Goal: Task Accomplishment & Management: Complete application form

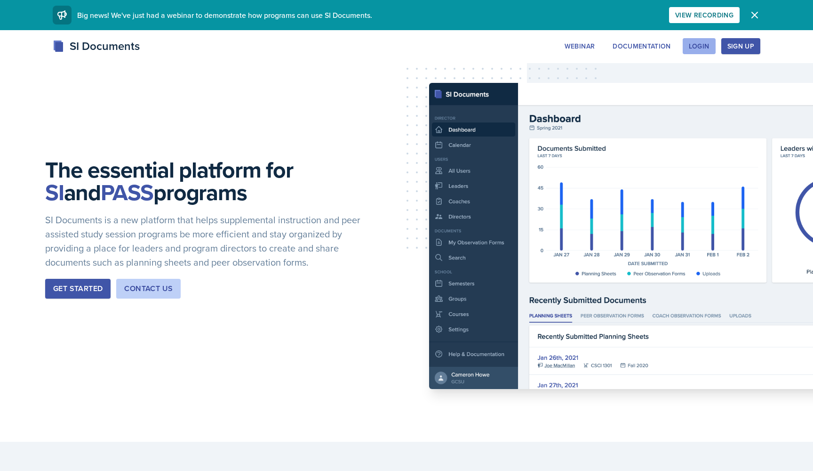
click at [707, 47] on div "Login" at bounding box center [699, 46] width 21 height 8
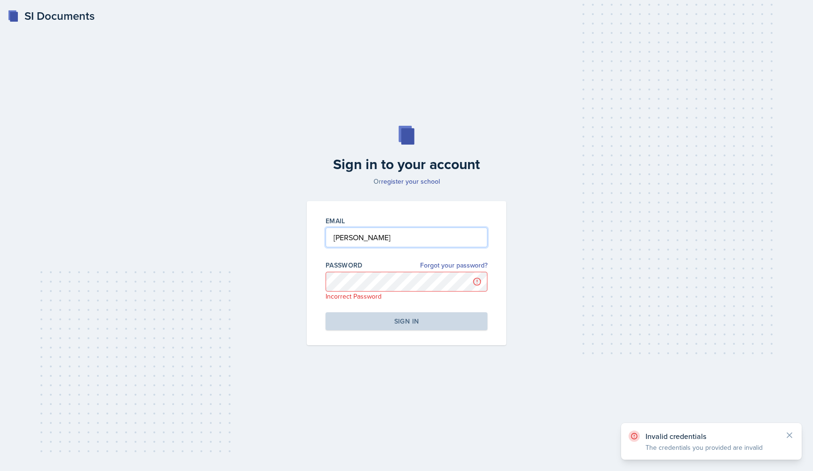
click at [398, 234] on input "[PERSON_NAME]" at bounding box center [407, 237] width 162 height 20
type input "[EMAIL_ADDRESS][DOMAIN_NAME]"
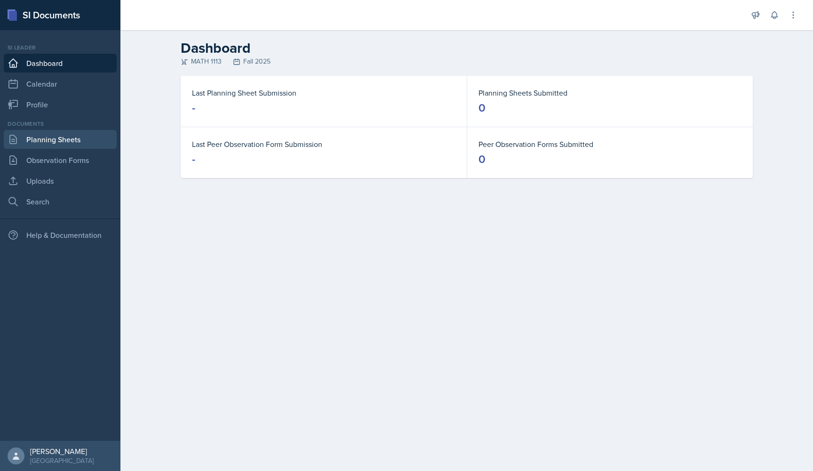
click at [20, 143] on link "Planning Sheets" at bounding box center [60, 139] width 113 height 19
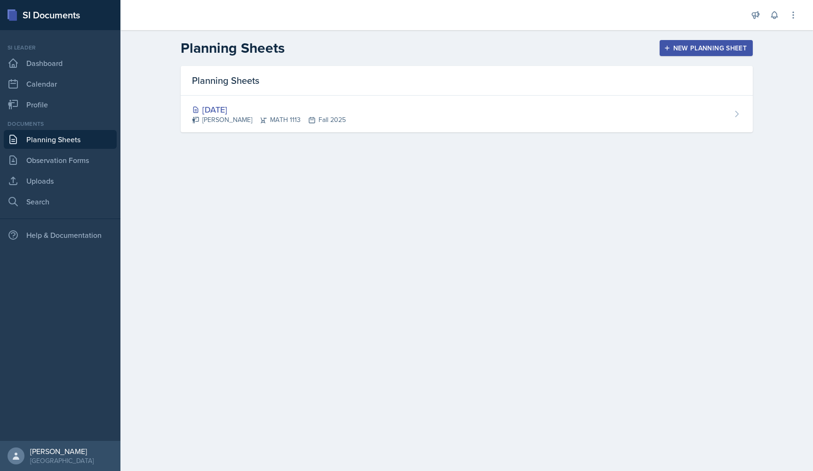
click at [683, 45] on div "New Planning Sheet" at bounding box center [706, 48] width 81 height 8
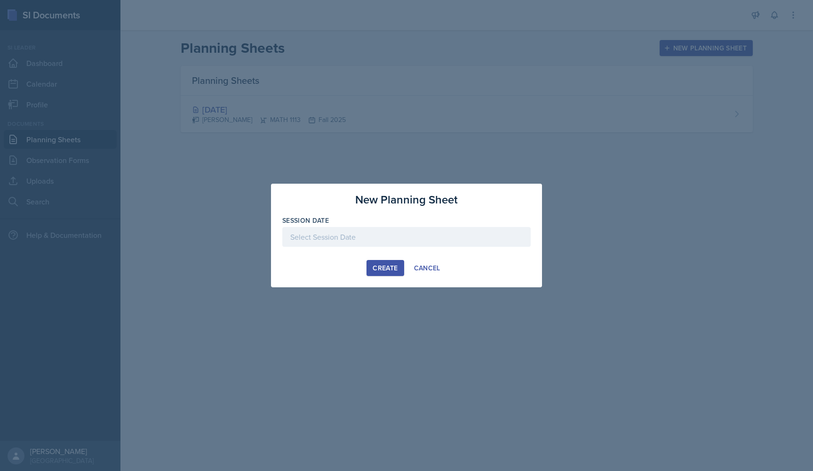
click at [481, 231] on div at bounding box center [406, 237] width 249 height 20
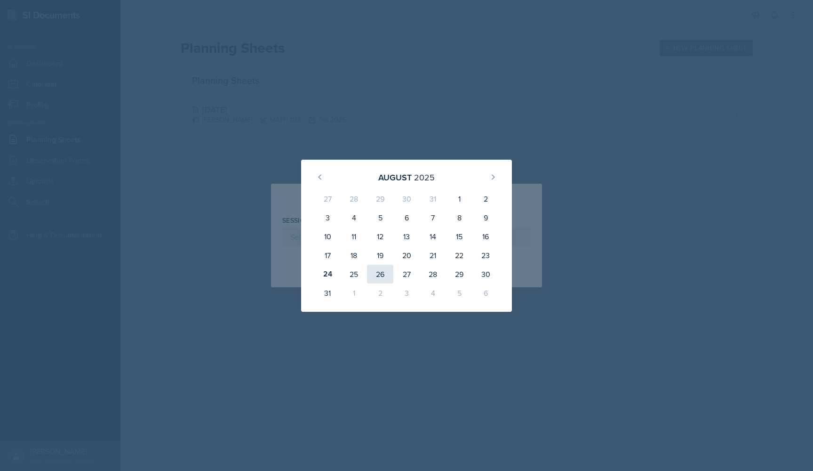
click at [378, 277] on div "26" at bounding box center [380, 274] width 26 height 19
type input "[DATE]"
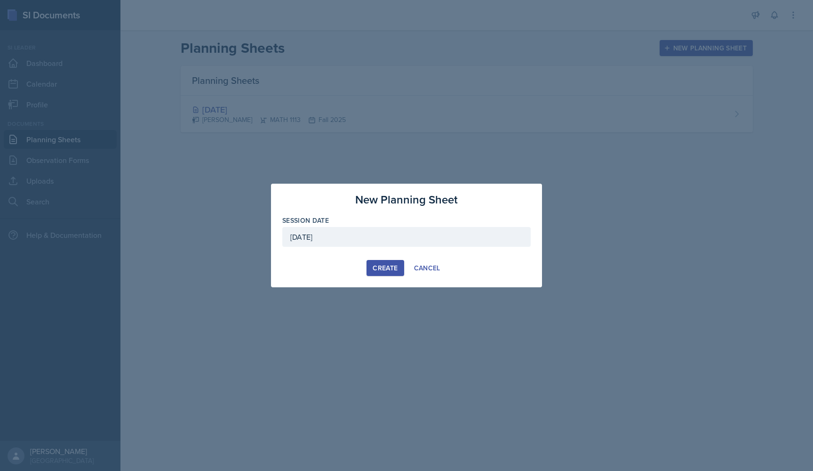
click at [384, 271] on div "Create" at bounding box center [385, 268] width 25 height 8
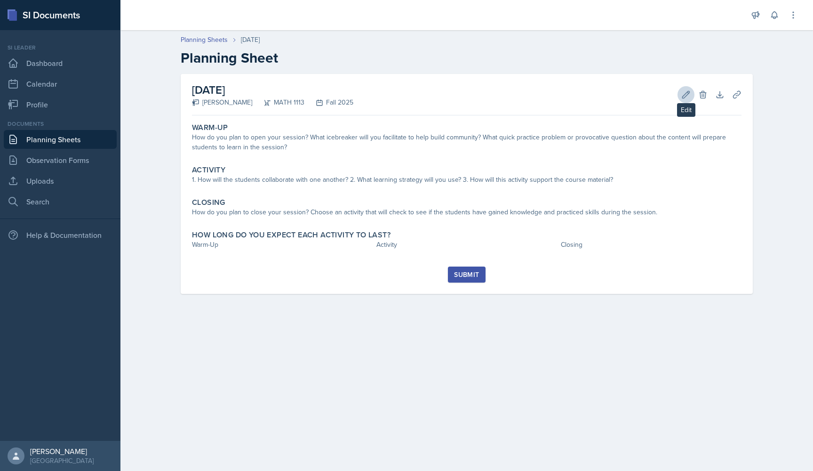
click at [681, 96] on button "Edit" at bounding box center [686, 94] width 17 height 17
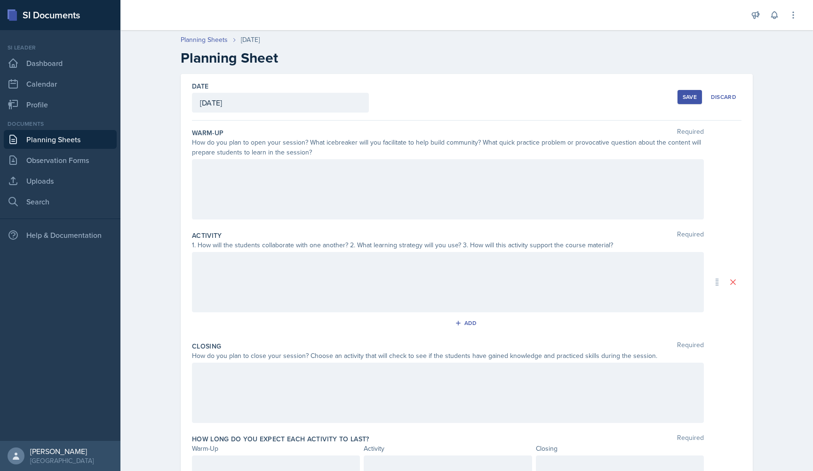
click at [516, 175] on div at bounding box center [448, 189] width 512 height 60
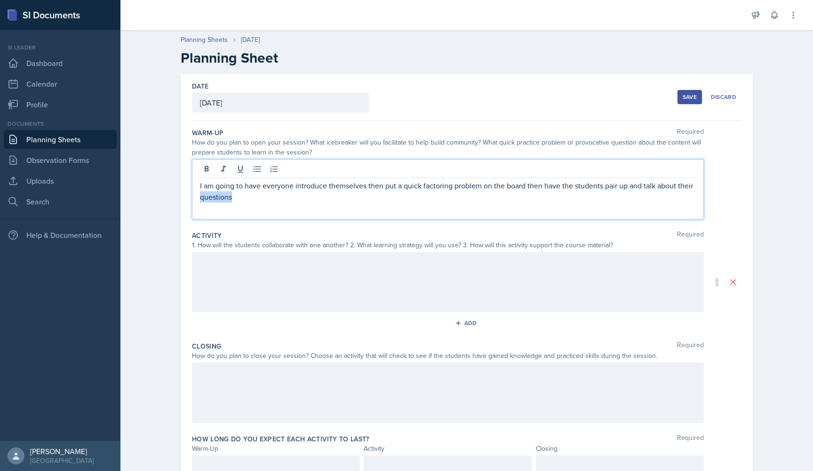
drag, startPoint x: 572, startPoint y: 201, endPoint x: 195, endPoint y: 200, distance: 377.5
click at [195, 200] on div "I am going to have everyone introduce themselves then put a quick factoring pro…" at bounding box center [448, 189] width 512 height 60
click at [345, 247] on div "1. How will the students collaborate with one another? 2. What learning strateg…" at bounding box center [448, 245] width 512 height 10
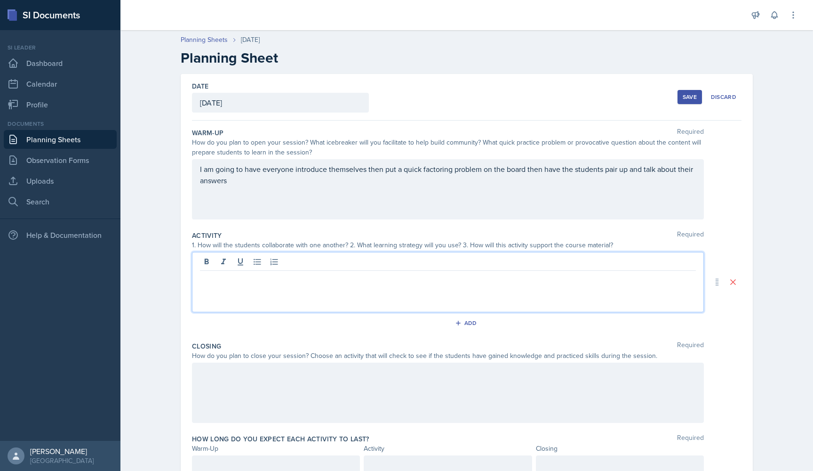
click at [352, 258] on div at bounding box center [448, 282] width 512 height 60
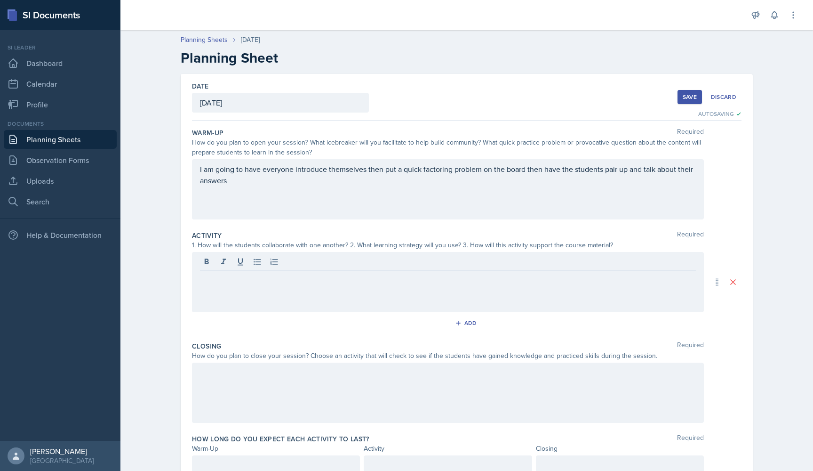
click at [362, 381] on div at bounding box center [448, 392] width 512 height 60
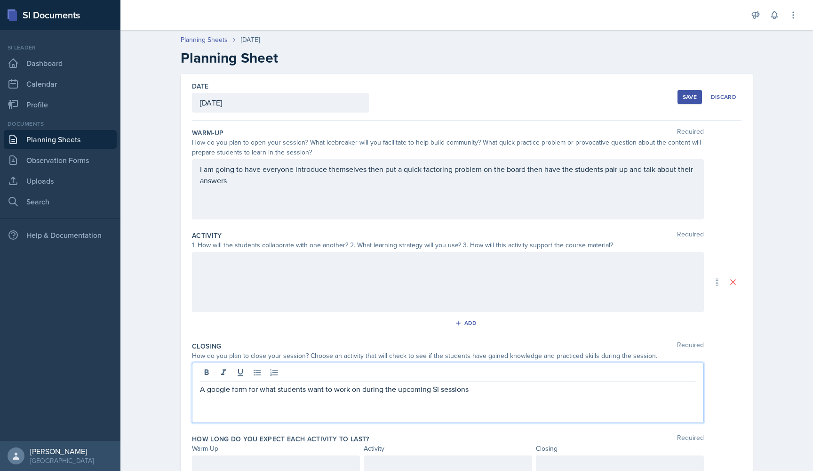
click at [334, 388] on p "A google form for what students want to work on during the upcoming SI sessions" at bounding box center [448, 388] width 496 height 11
click at [309, 390] on p "A google form for what students want to work on during the upcoming SI sessions" at bounding box center [448, 388] width 496 height 11
click at [560, 392] on p "A google form for what students are struggling with and want to work on during …" at bounding box center [448, 388] width 496 height 11
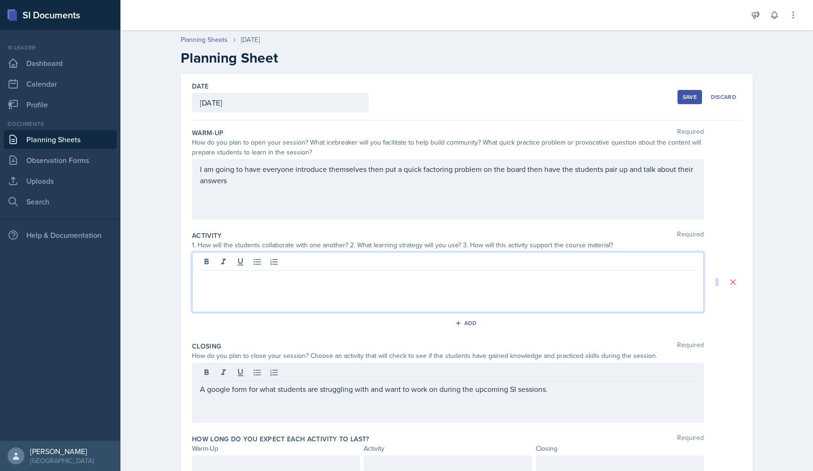
click at [397, 265] on div at bounding box center [448, 282] width 512 height 60
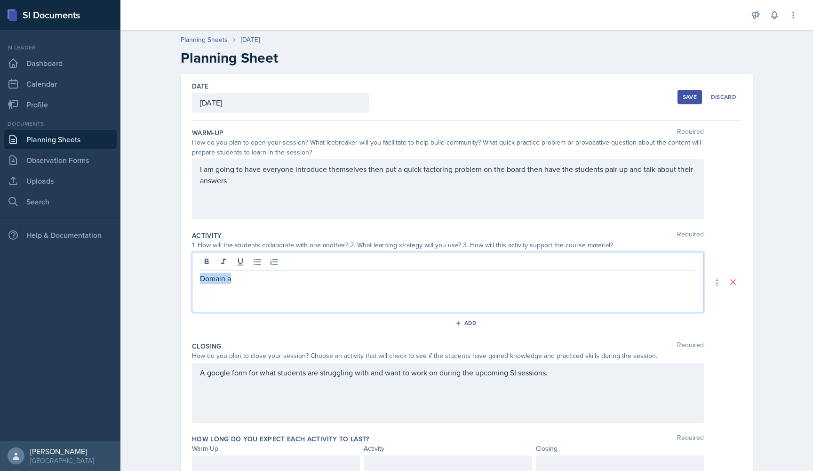
drag, startPoint x: 310, startPoint y: 280, endPoint x: 170, endPoint y: 271, distance: 139.6
click at [170, 271] on div "Date [DATE] [DATE] 27 28 29 30 31 1 2 3 4 5 6 7 8 9 10 11 12 13 14 15 16 17 18 …" at bounding box center [467, 293] width 602 height 439
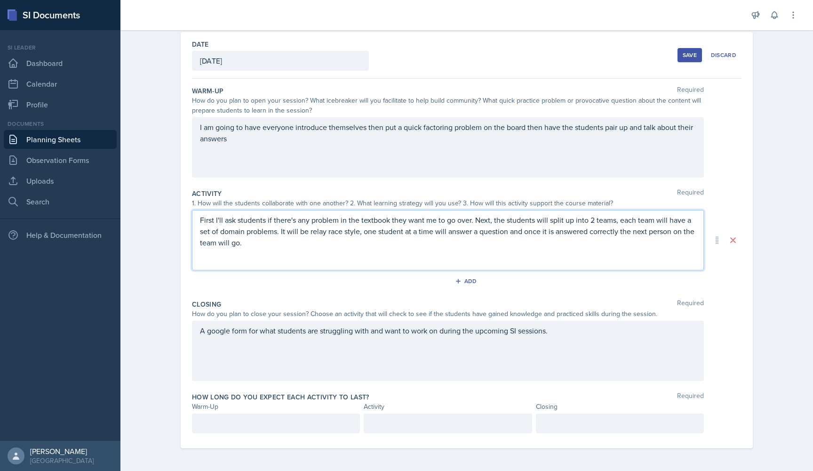
scroll to position [42, 0]
click at [257, 426] on div at bounding box center [276, 423] width 168 height 20
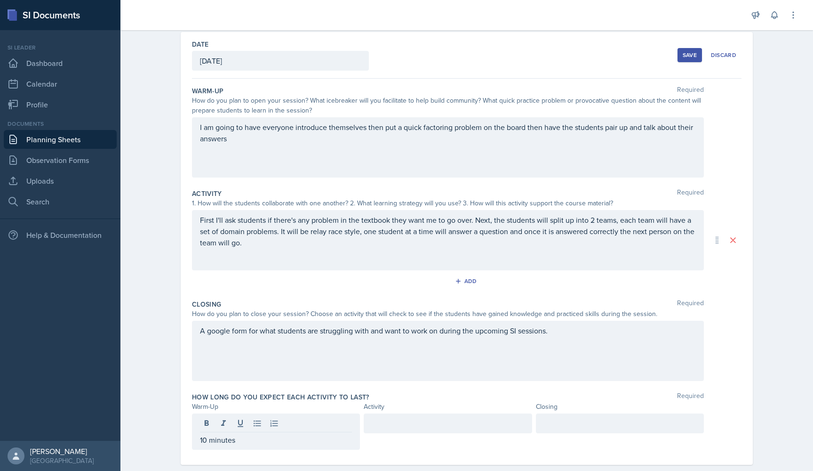
click at [446, 415] on div at bounding box center [448, 423] width 168 height 20
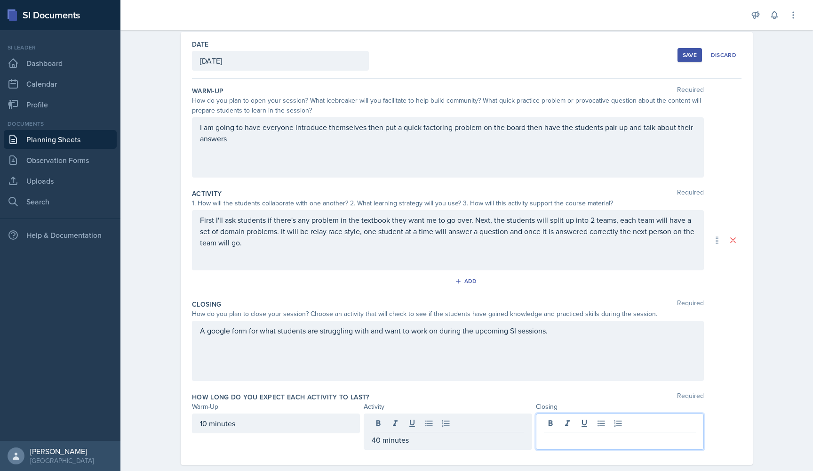
click at [611, 425] on div at bounding box center [620, 431] width 168 height 36
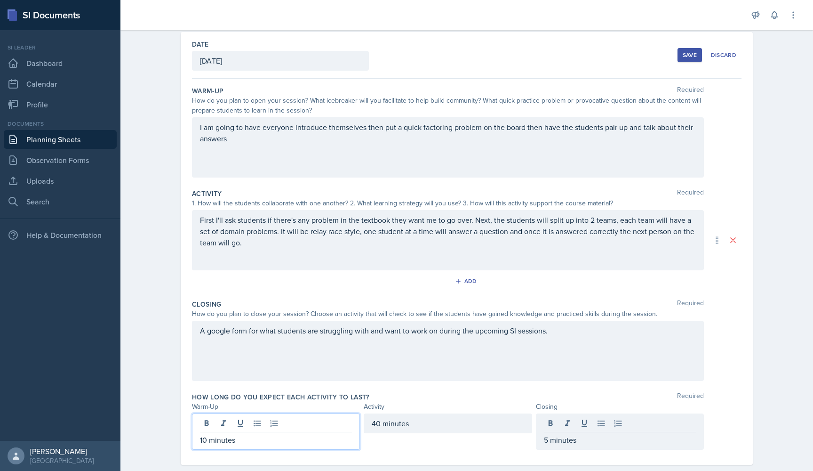
click at [206, 424] on div "10 minutes" at bounding box center [276, 431] width 168 height 36
click at [383, 393] on div "How long do you expect each activity to last? Required" at bounding box center [467, 396] width 550 height 9
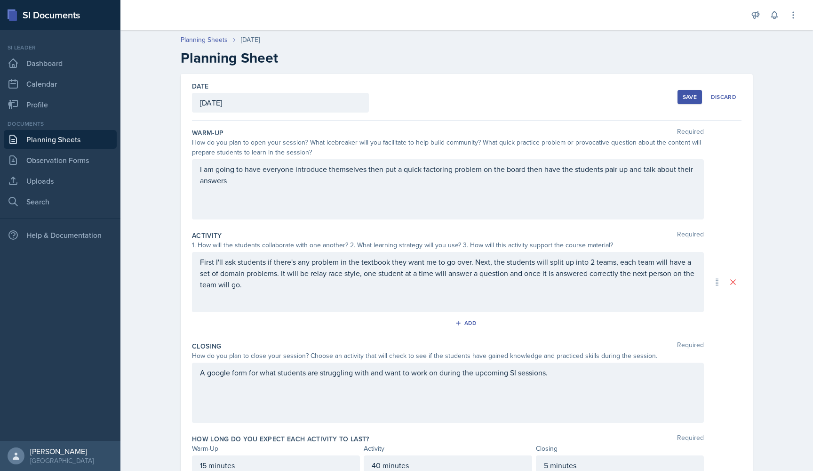
scroll to position [0, 0]
click at [530, 0] on div at bounding box center [434, 15] width 612 height 30
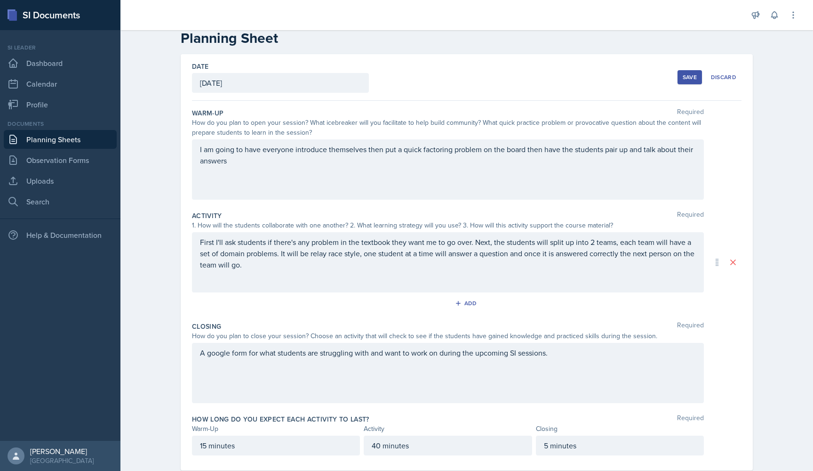
scroll to position [20, 0]
click at [688, 74] on div "Save" at bounding box center [690, 77] width 14 height 8
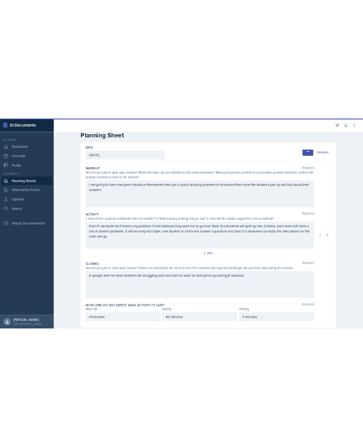
scroll to position [0, 0]
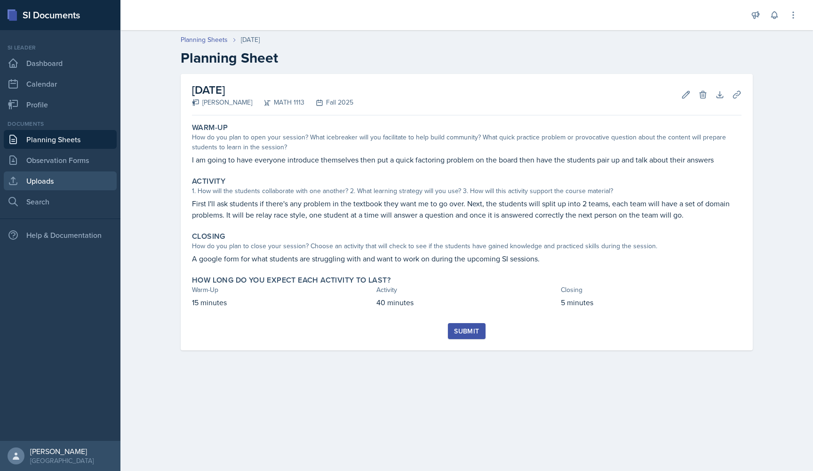
click at [56, 184] on link "Uploads" at bounding box center [60, 180] width 113 height 19
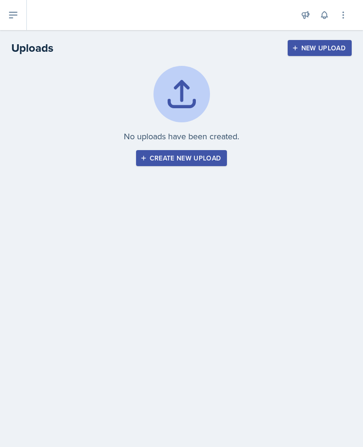
click at [194, 159] on div "Create new upload" at bounding box center [181, 158] width 79 height 8
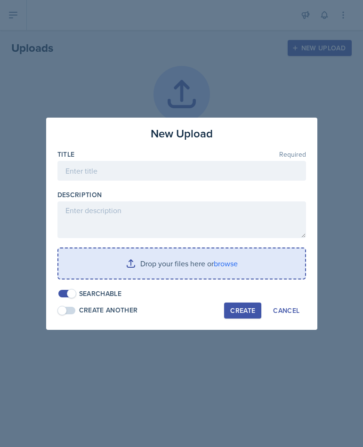
click at [189, 256] on input "file" at bounding box center [181, 264] width 247 height 30
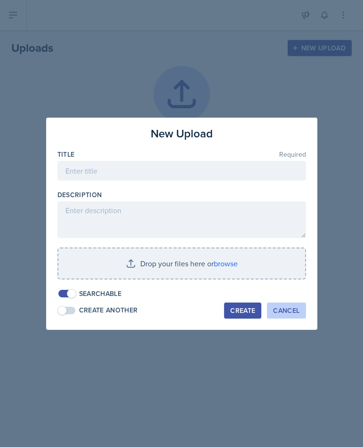
click at [285, 309] on div "Cancel" at bounding box center [286, 311] width 26 height 8
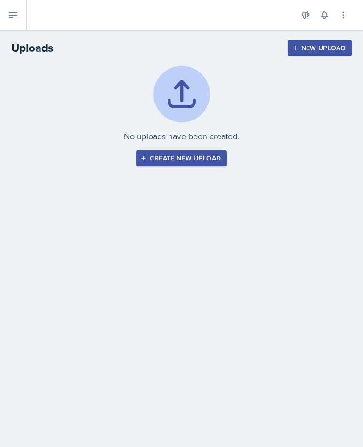
click at [196, 154] on div "Create new upload" at bounding box center [181, 158] width 79 height 8
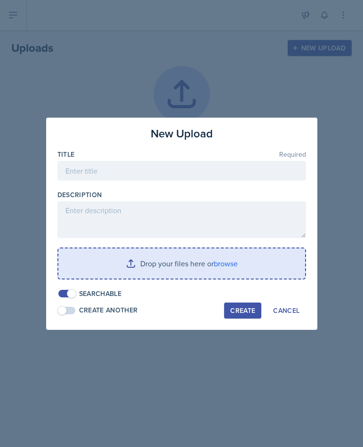
click at [154, 259] on input "file" at bounding box center [181, 264] width 247 height 30
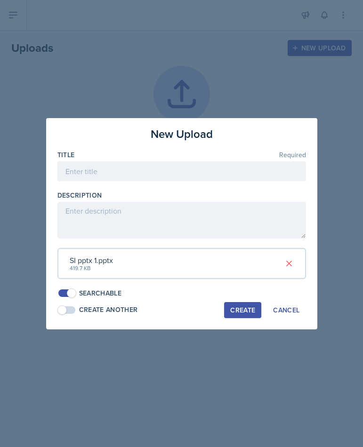
click at [239, 306] on div "Create" at bounding box center [242, 310] width 25 height 8
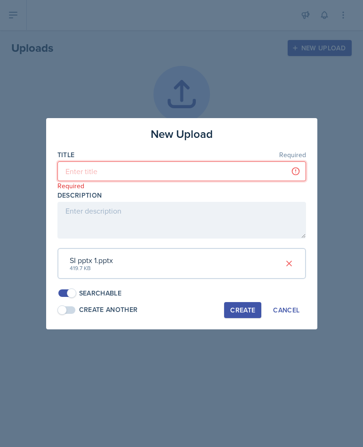
click at [162, 173] on input at bounding box center [181, 171] width 249 height 20
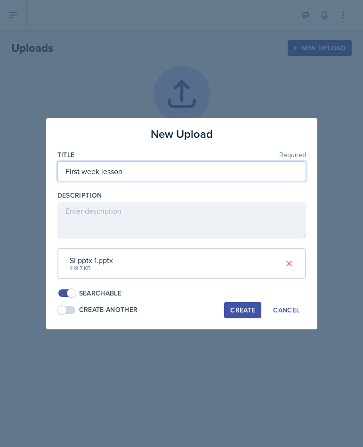
type input "First week lesson"
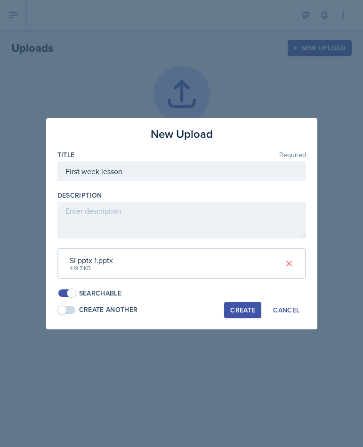
click at [244, 306] on div "Create" at bounding box center [242, 310] width 25 height 8
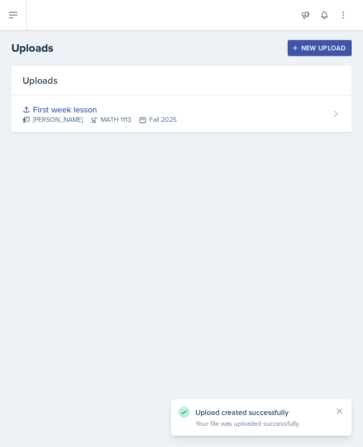
click at [9, 13] on icon at bounding box center [13, 14] width 11 height 11
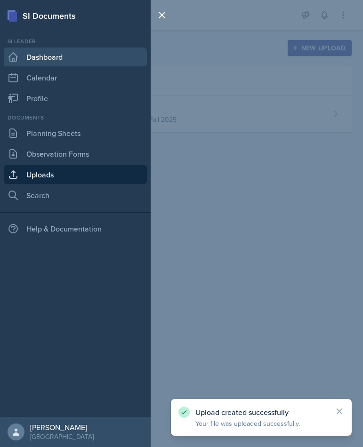
click at [41, 59] on link "Dashboard" at bounding box center [75, 57] width 143 height 19
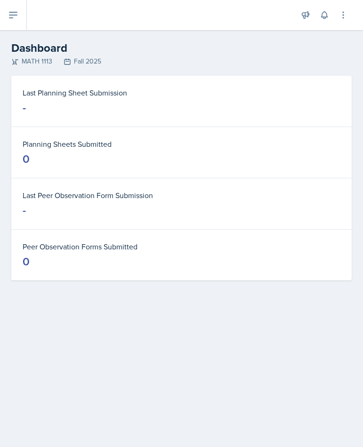
click at [18, 24] on button at bounding box center [13, 15] width 27 height 30
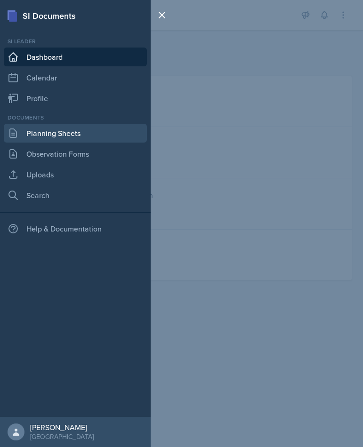
click at [57, 137] on link "Planning Sheets" at bounding box center [75, 133] width 143 height 19
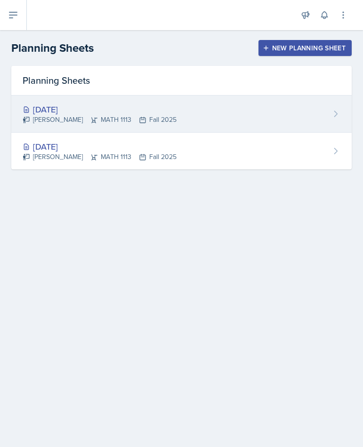
click at [92, 109] on div "[DATE]" at bounding box center [100, 109] width 154 height 13
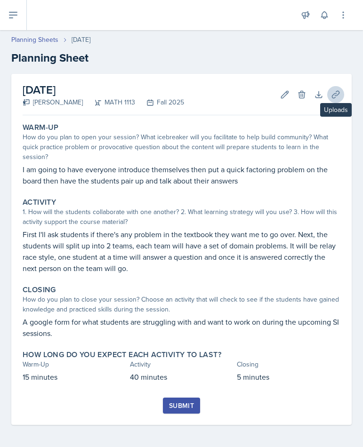
click at [341, 94] on button "Uploads" at bounding box center [335, 94] width 17 height 17
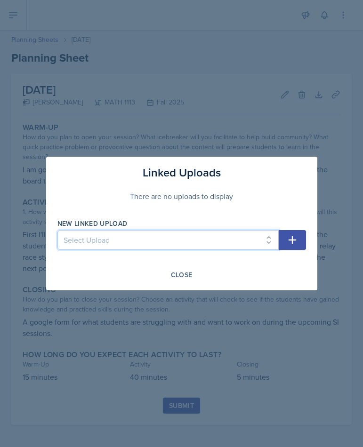
select select "82976639-0376-4a99-9192-a8ed459cc610"
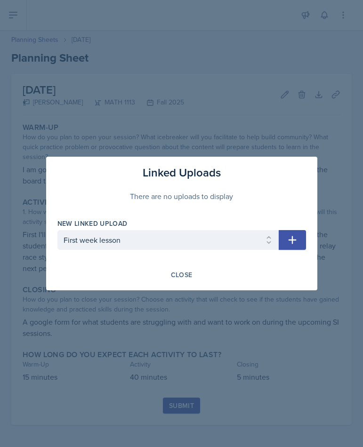
click at [291, 238] on icon "button" at bounding box center [292, 239] width 11 height 11
select select
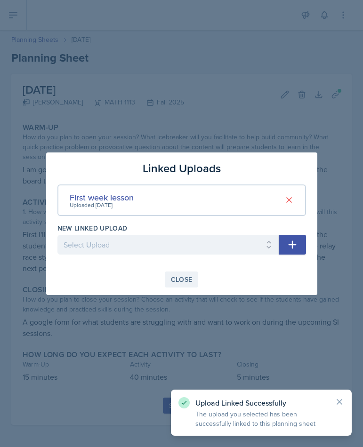
click at [183, 276] on div "Close" at bounding box center [182, 280] width 22 height 8
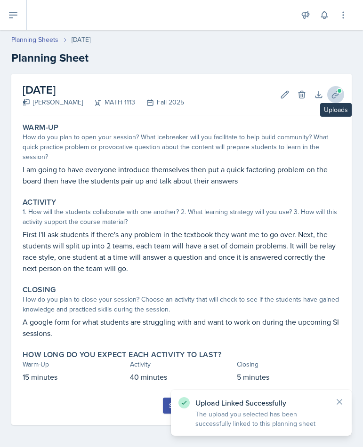
click at [337, 94] on icon at bounding box center [335, 94] width 9 height 9
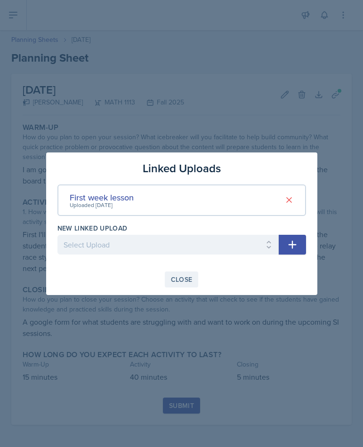
click at [185, 278] on div "Close" at bounding box center [182, 280] width 22 height 8
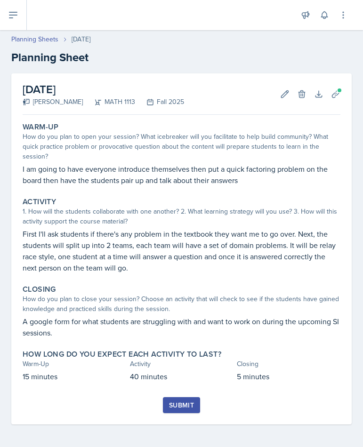
scroll to position [0, 0]
click at [187, 402] on div "Submit" at bounding box center [181, 405] width 25 height 8
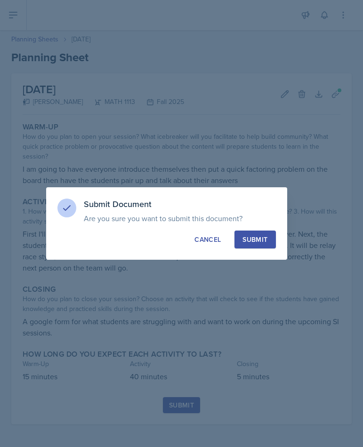
click at [264, 238] on div "Submit" at bounding box center [254, 239] width 25 height 9
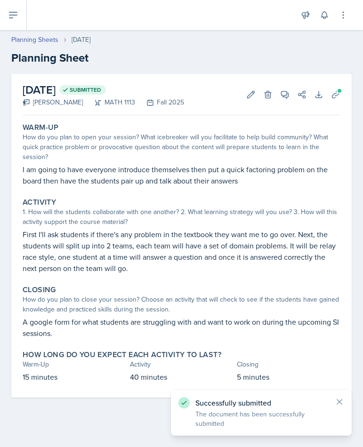
scroll to position [0, 0]
